Goal: Find specific page/section: Find specific page/section

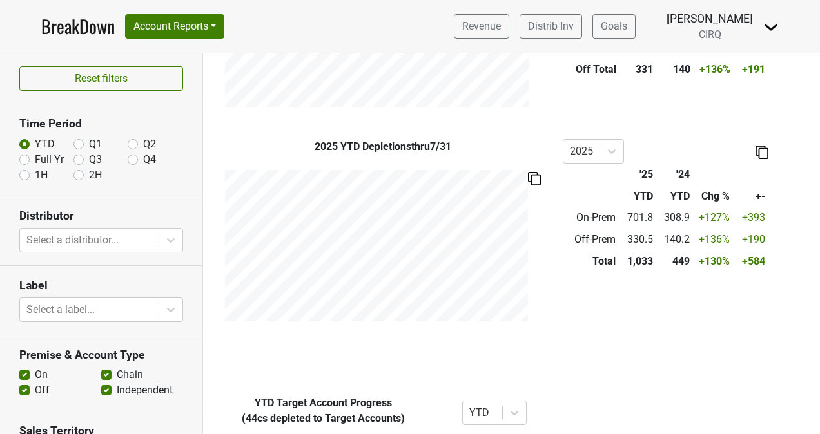
scroll to position [655, 0]
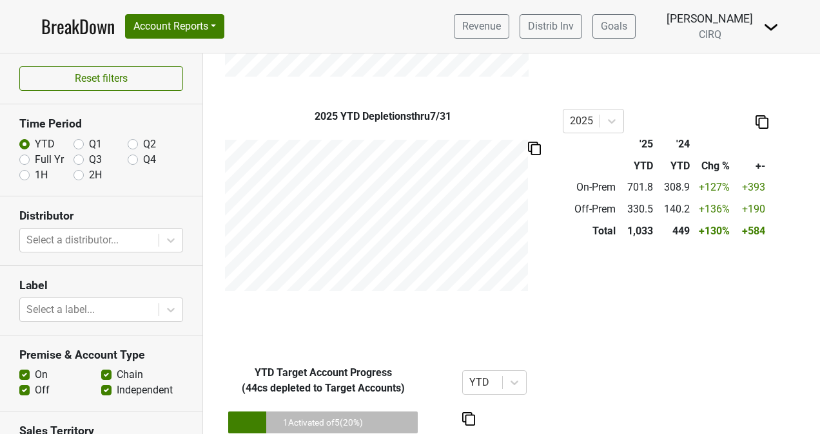
click at [95, 28] on link "BreakDown" at bounding box center [77, 26] width 73 height 27
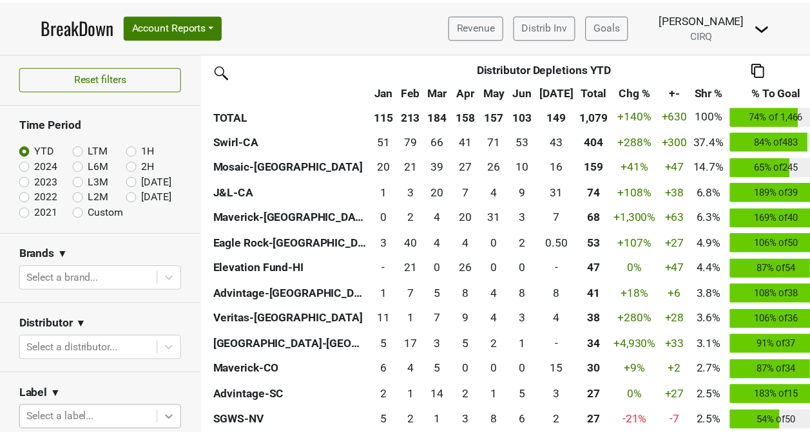
scroll to position [194, 0]
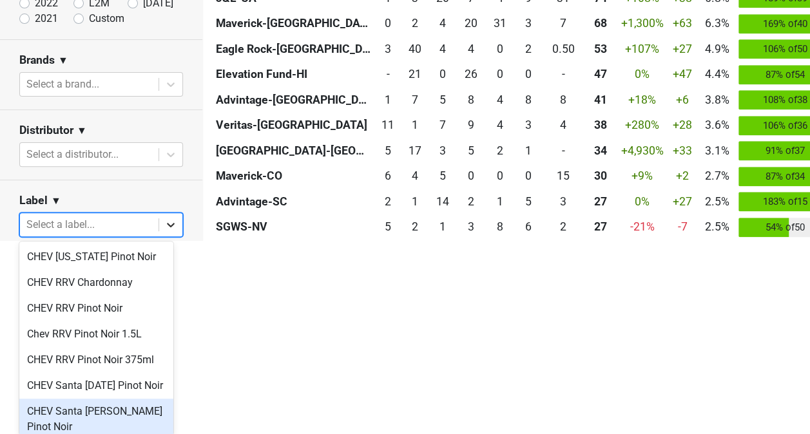
click at [152, 240] on body "BreakDown Account Reports SuperRanker Map Award Progress Chain Compliance CRM N…" at bounding box center [405, 23] width 810 height 434
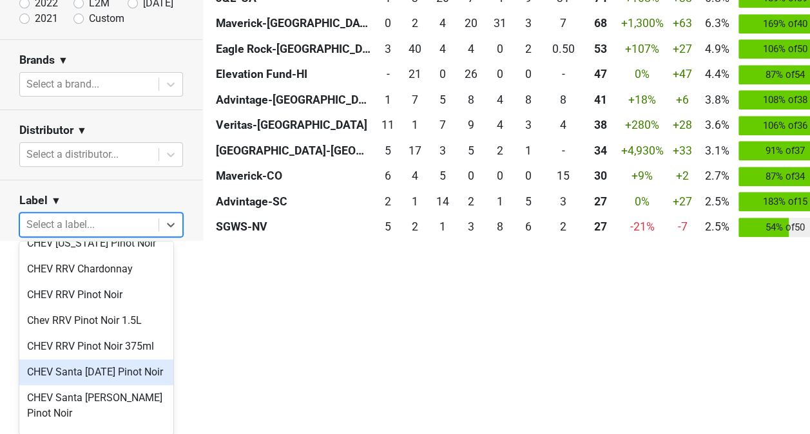
scroll to position [34, 0]
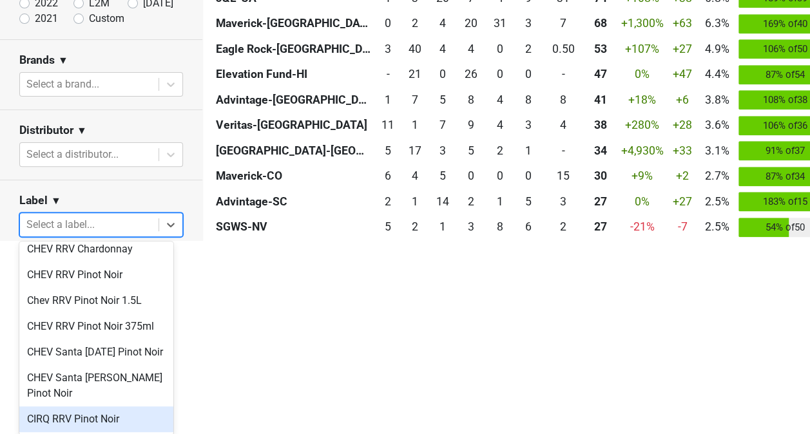
click at [108, 411] on div "CIRQ RRV Pinot Noir" at bounding box center [96, 420] width 154 height 26
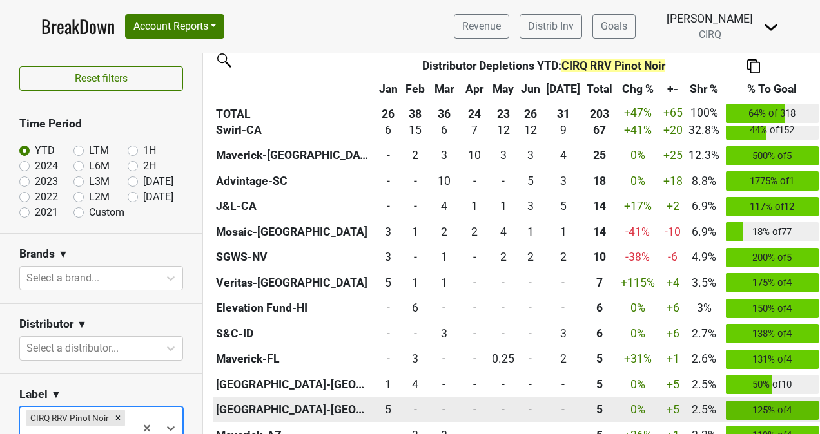
scroll to position [456, 0]
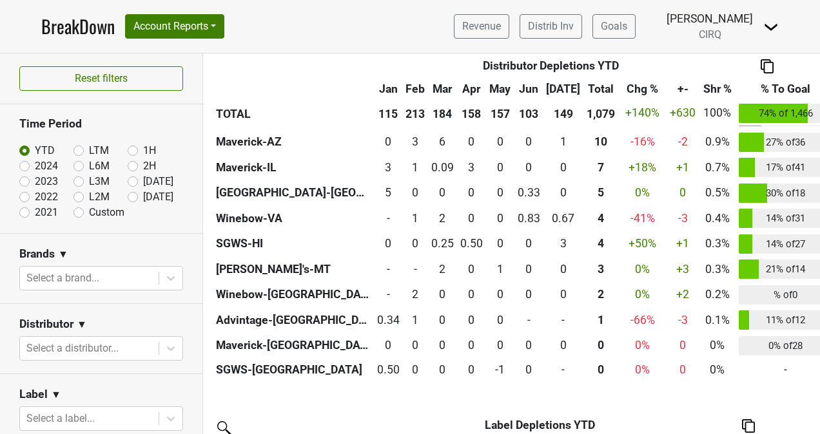
click at [81, 34] on link "BreakDown" at bounding box center [77, 26] width 73 height 27
click at [86, 34] on link "BreakDown" at bounding box center [77, 26] width 73 height 27
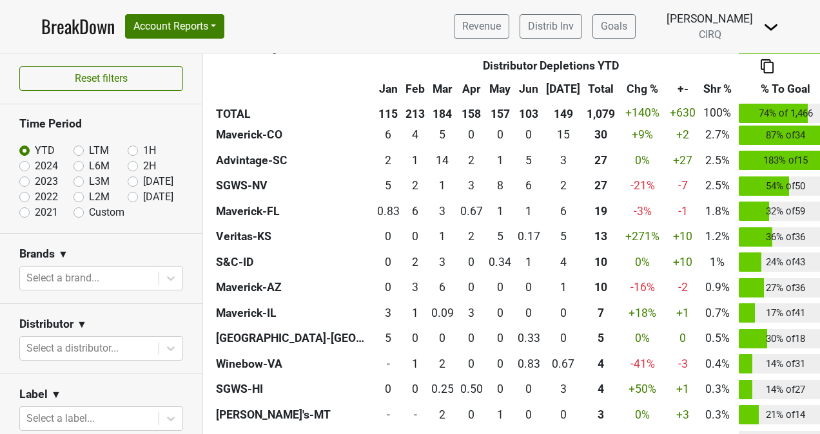
scroll to position [708, 0]
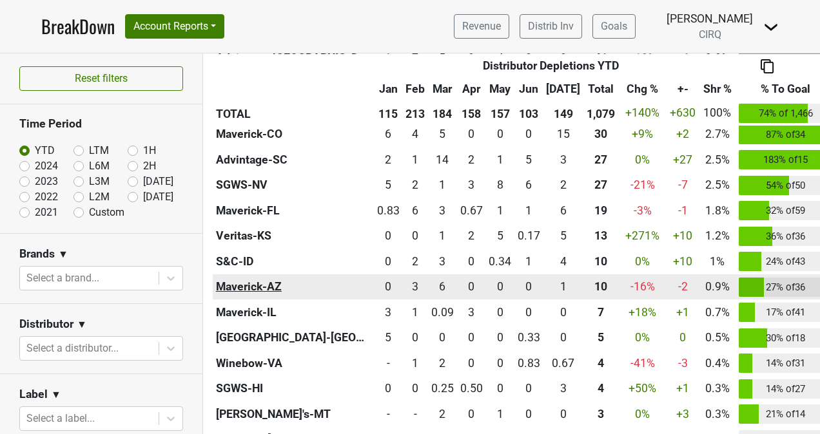
click at [276, 292] on th "Maverick-AZ" at bounding box center [293, 287] width 161 height 26
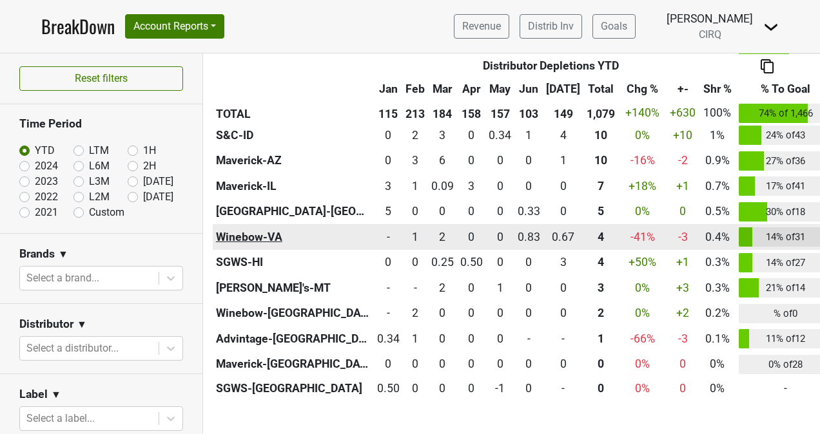
scroll to position [839, 0]
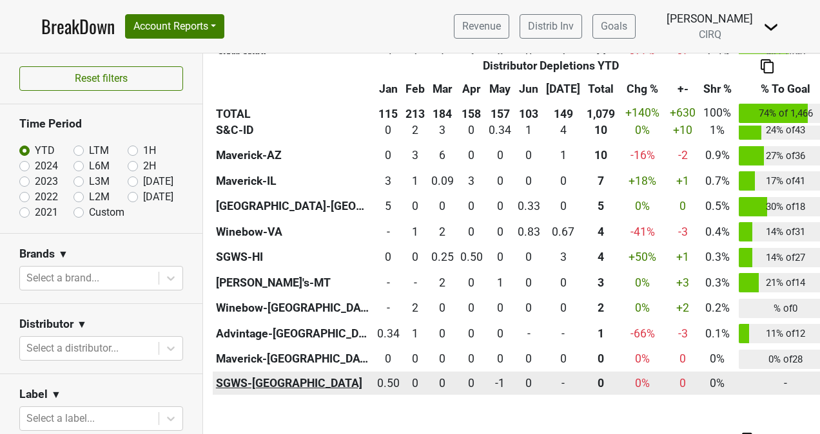
click at [280, 384] on th "SGWS-TX" at bounding box center [293, 383] width 161 height 23
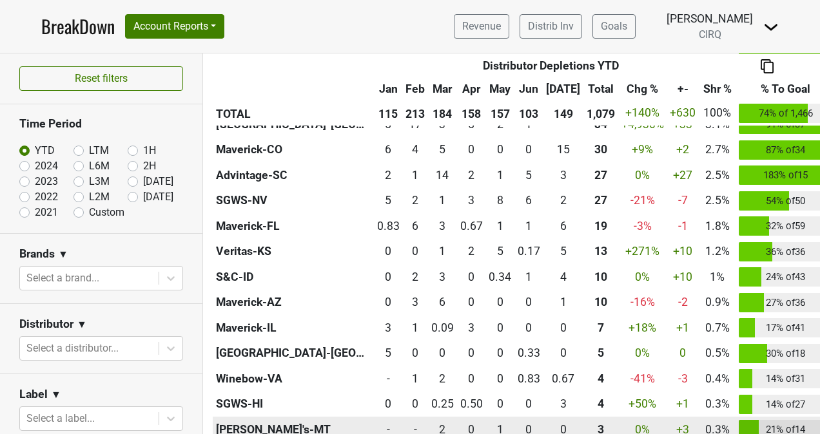
scroll to position [543, 0]
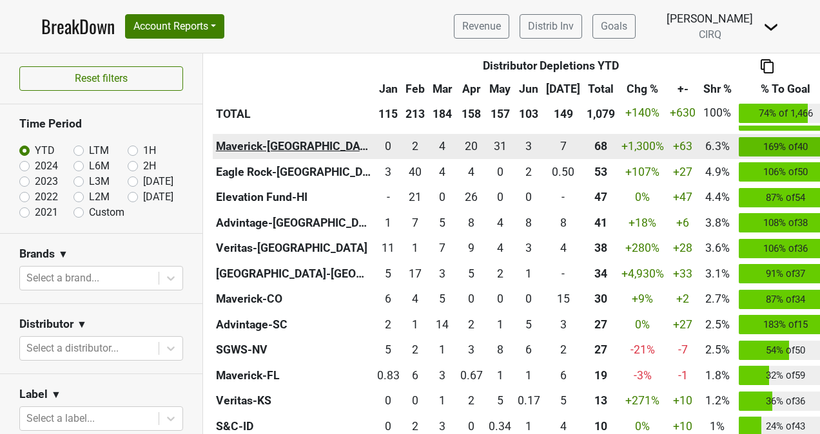
click at [292, 149] on th "Maverick-[GEOGRAPHIC_DATA]" at bounding box center [293, 147] width 161 height 26
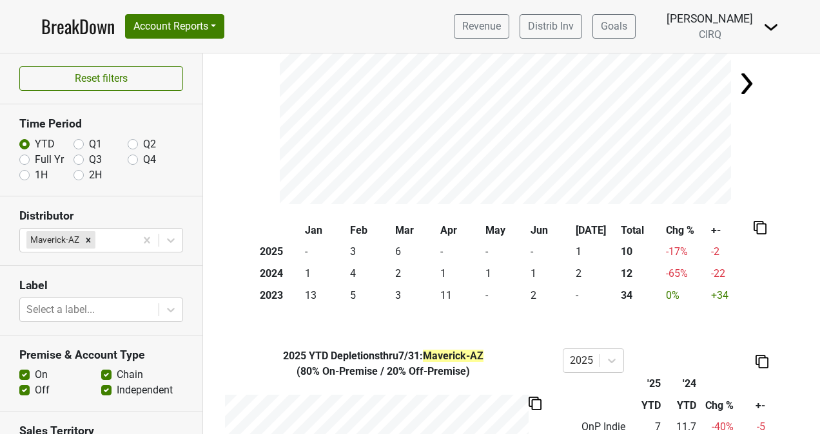
scroll to position [152, 0]
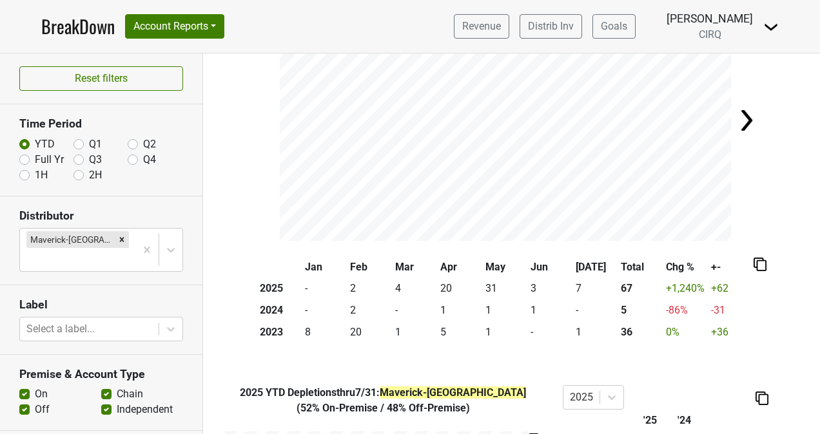
scroll to position [112, 0]
